Goal: Check status: Check status

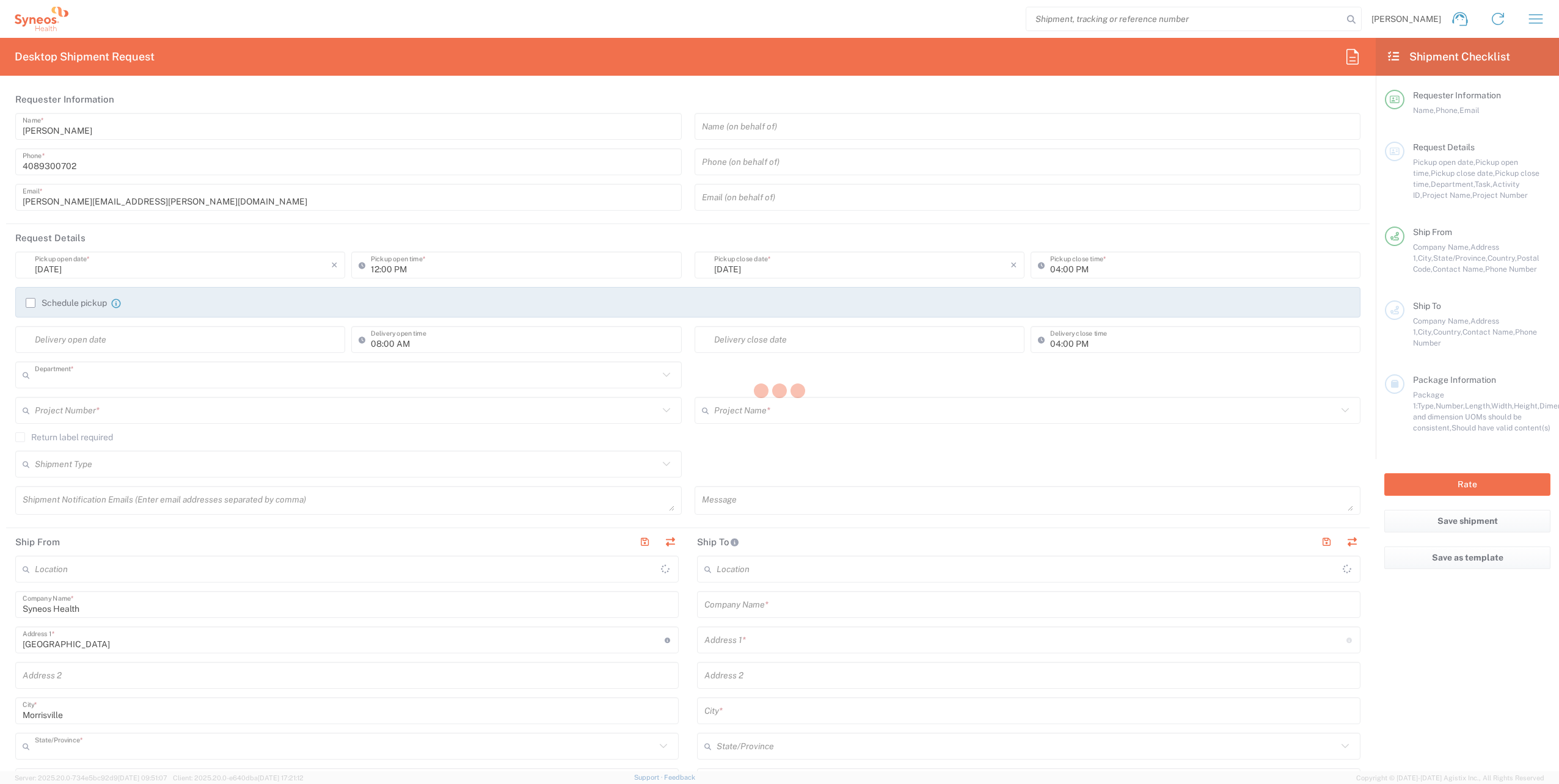
type input "8200"
type input "[US_STATE]"
type input "[GEOGRAPHIC_DATA]"
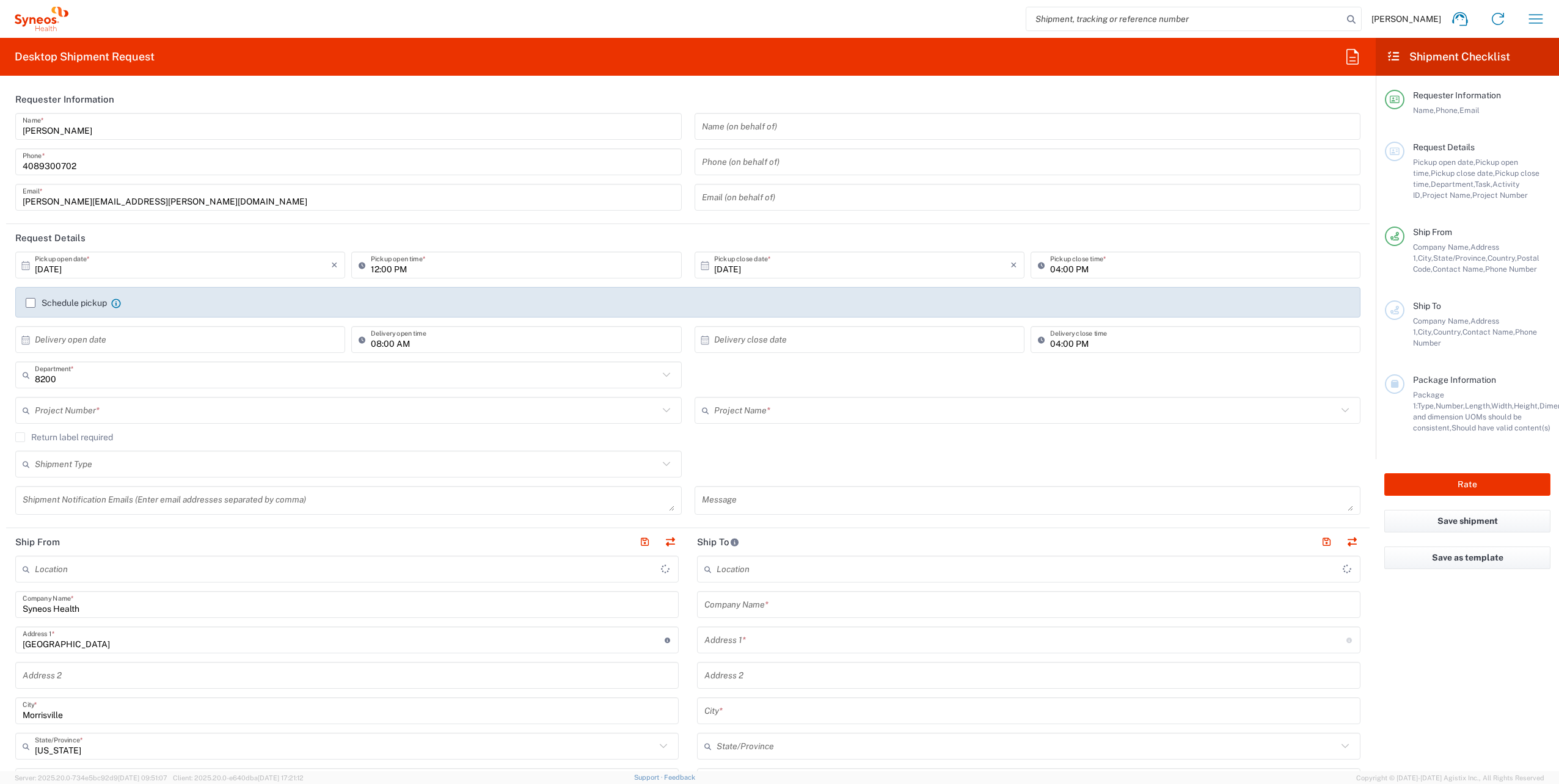
type input "Syneos Health, LLC-[GEOGRAPHIC_DATA] [GEOGRAPHIC_DATA] [GEOGRAPHIC_DATA]"
click at [1535, 15] on icon "button" at bounding box center [1536, 18] width 14 height 9
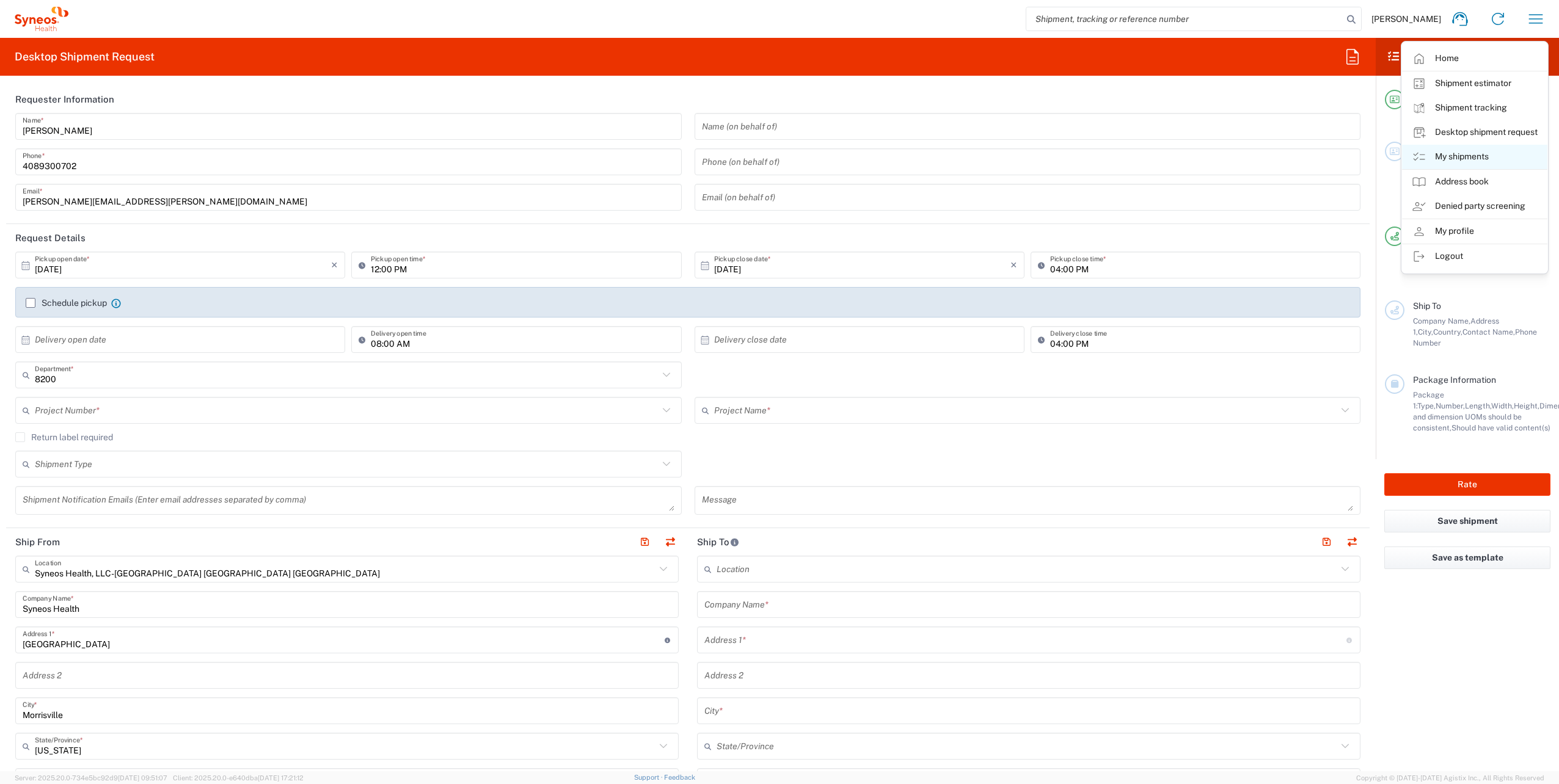
click at [1465, 157] on link "My shipments" at bounding box center [1475, 157] width 146 height 24
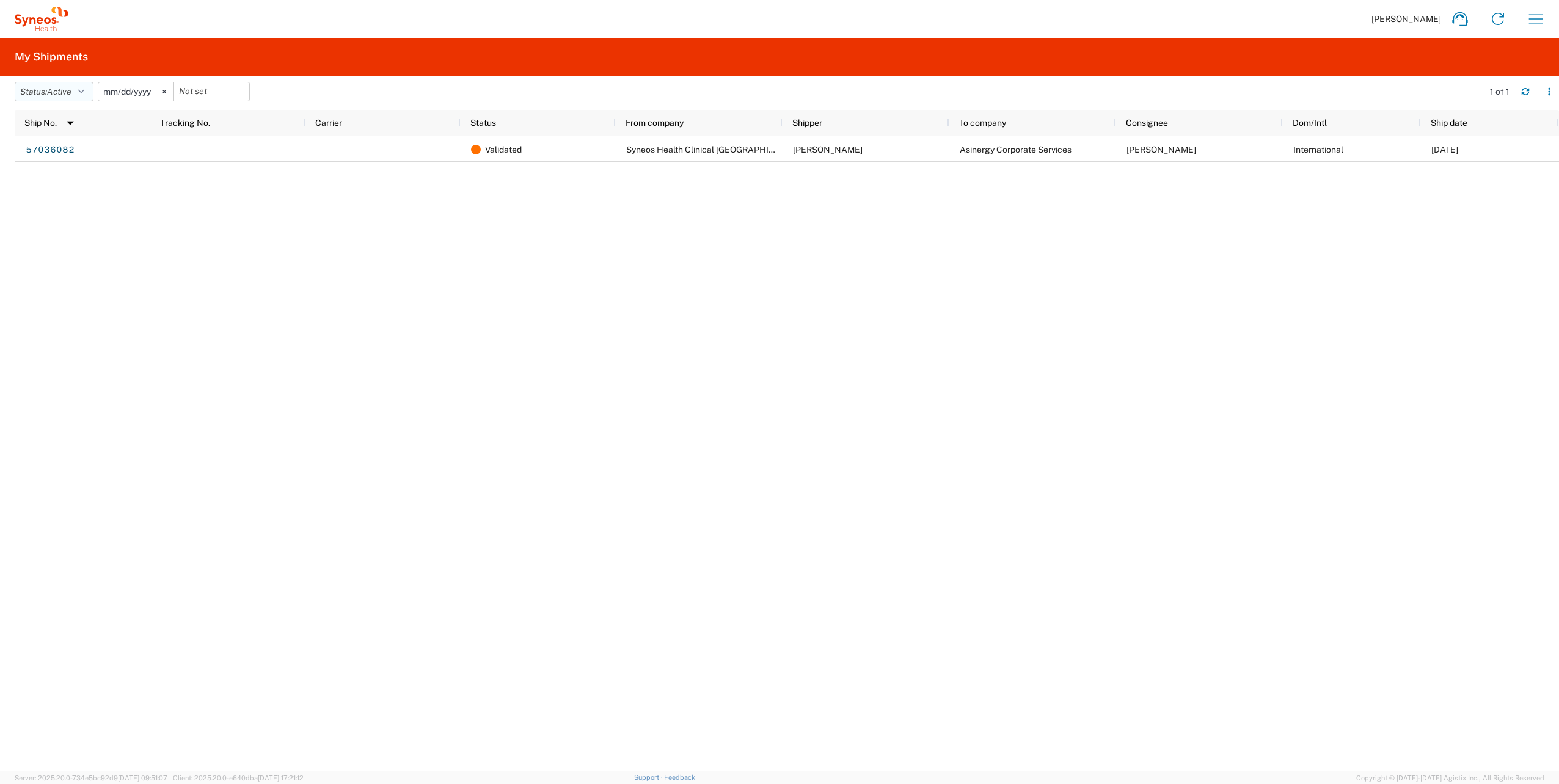
click at [88, 90] on button "Status: Active" at bounding box center [54, 91] width 79 height 20
click at [76, 152] on span "All" at bounding box center [86, 156] width 142 height 19
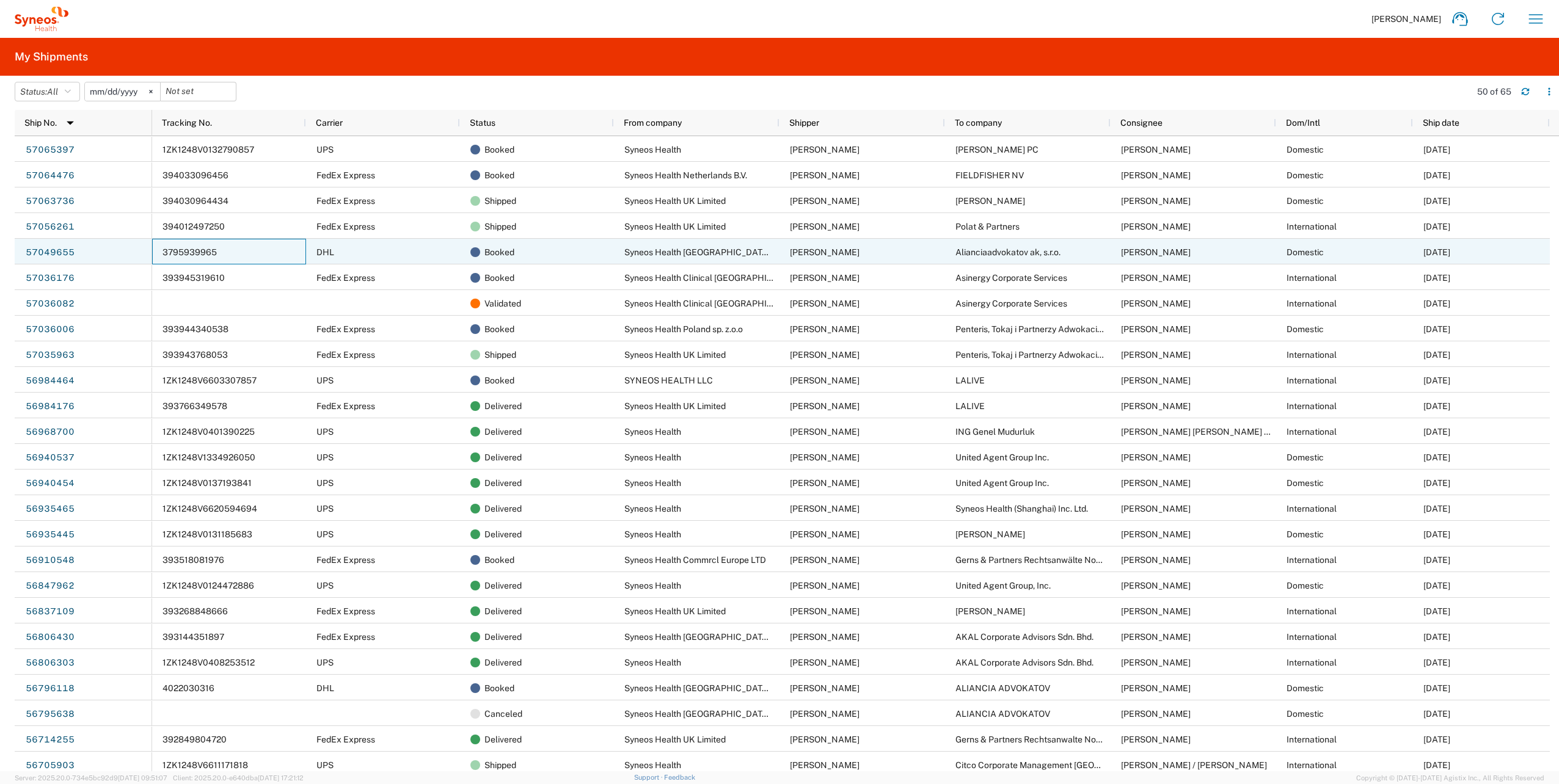
drag, startPoint x: 157, startPoint y: 255, endPoint x: 184, endPoint y: 255, distance: 27.0
click at [184, 255] on div "3795939965" at bounding box center [229, 252] width 154 height 26
drag, startPoint x: 184, startPoint y: 252, endPoint x: 173, endPoint y: 249, distance: 11.4
click at [174, 247] on div "3795939965" at bounding box center [229, 252] width 154 height 26
click at [177, 251] on span "3795939965" at bounding box center [190, 252] width 54 height 10
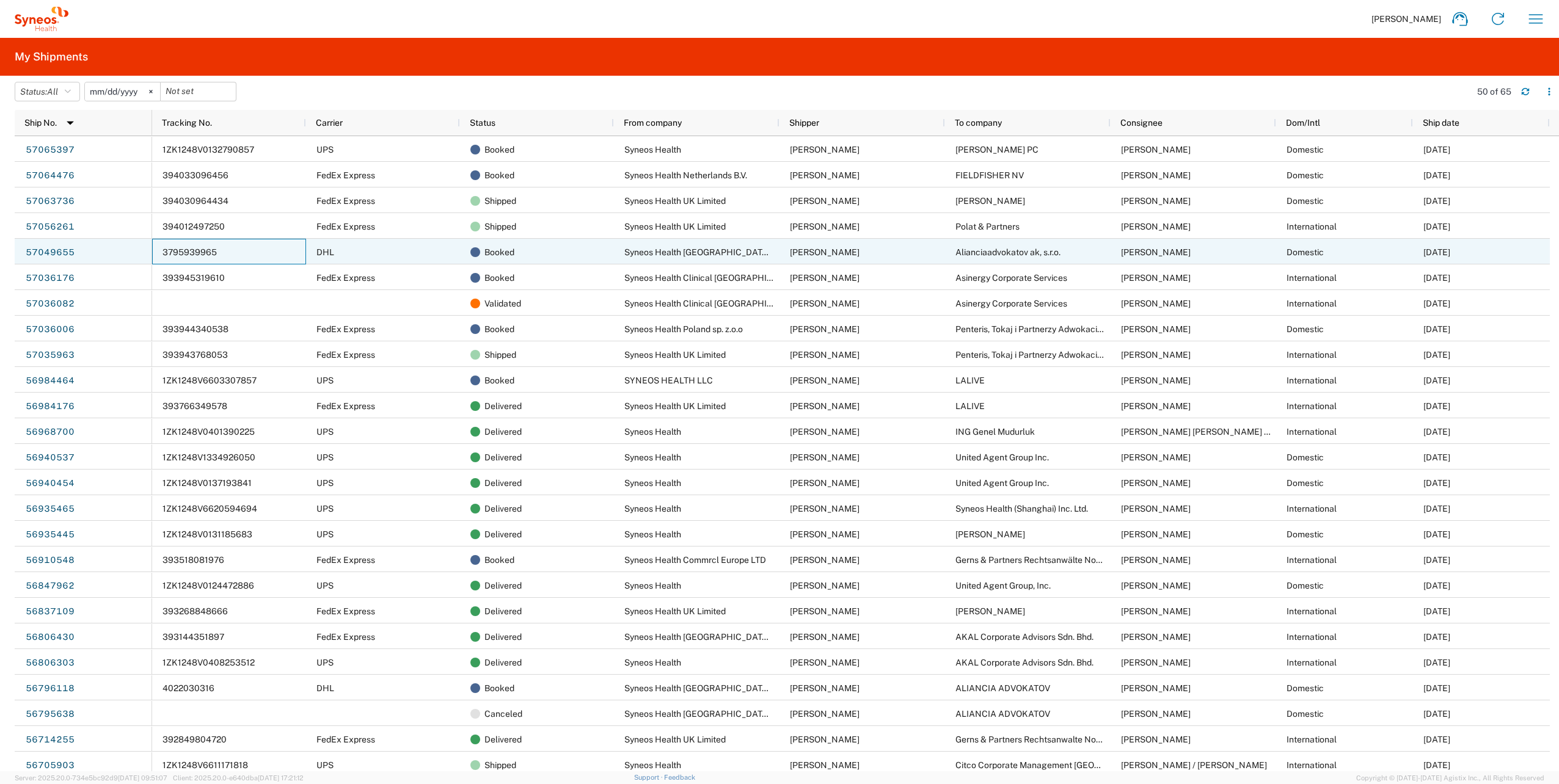
click at [177, 251] on span "3795939965" at bounding box center [190, 252] width 54 height 10
click at [47, 253] on link "57049655" at bounding box center [50, 252] width 50 height 20
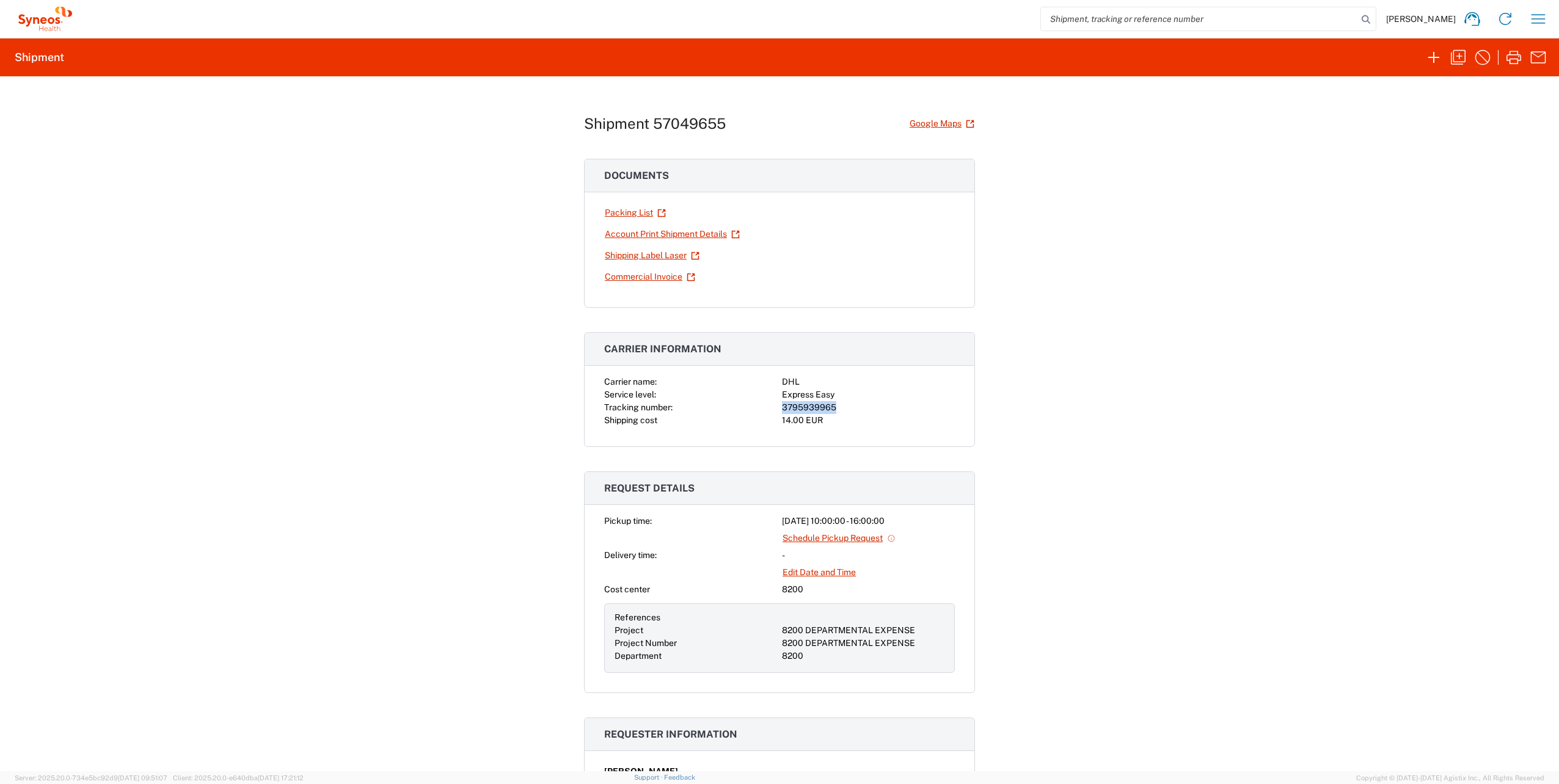
drag, startPoint x: 777, startPoint y: 407, endPoint x: 829, endPoint y: 407, distance: 52.0
click at [829, 407] on div "Carrier name: DHL Service level: Express Easy Tracking number: 3795939965 Shipp…" at bounding box center [780, 400] width 351 height 51
copy div "3795939965"
